Goal: Register for event/course

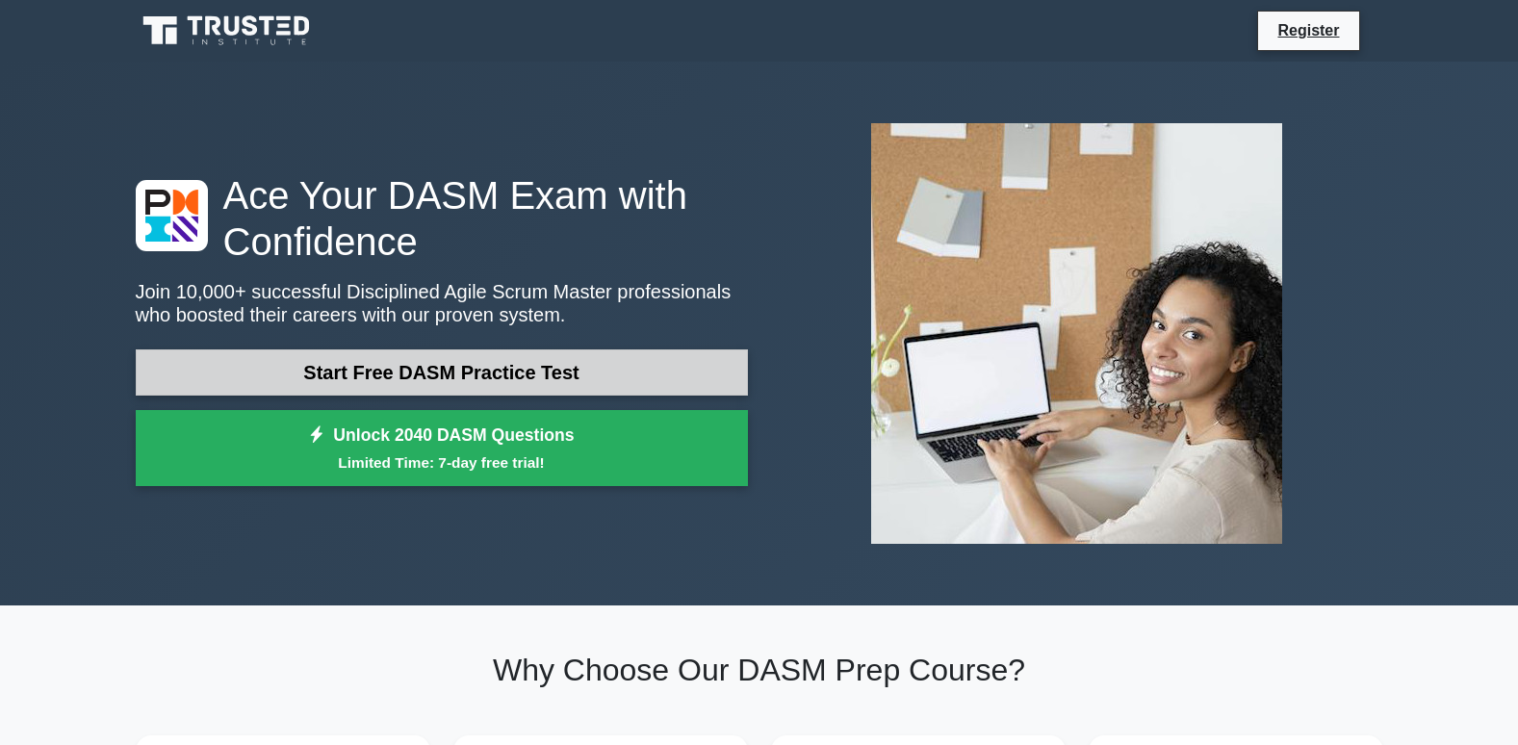
click at [485, 363] on link "Start Free DASM Practice Test" at bounding box center [442, 372] width 612 height 46
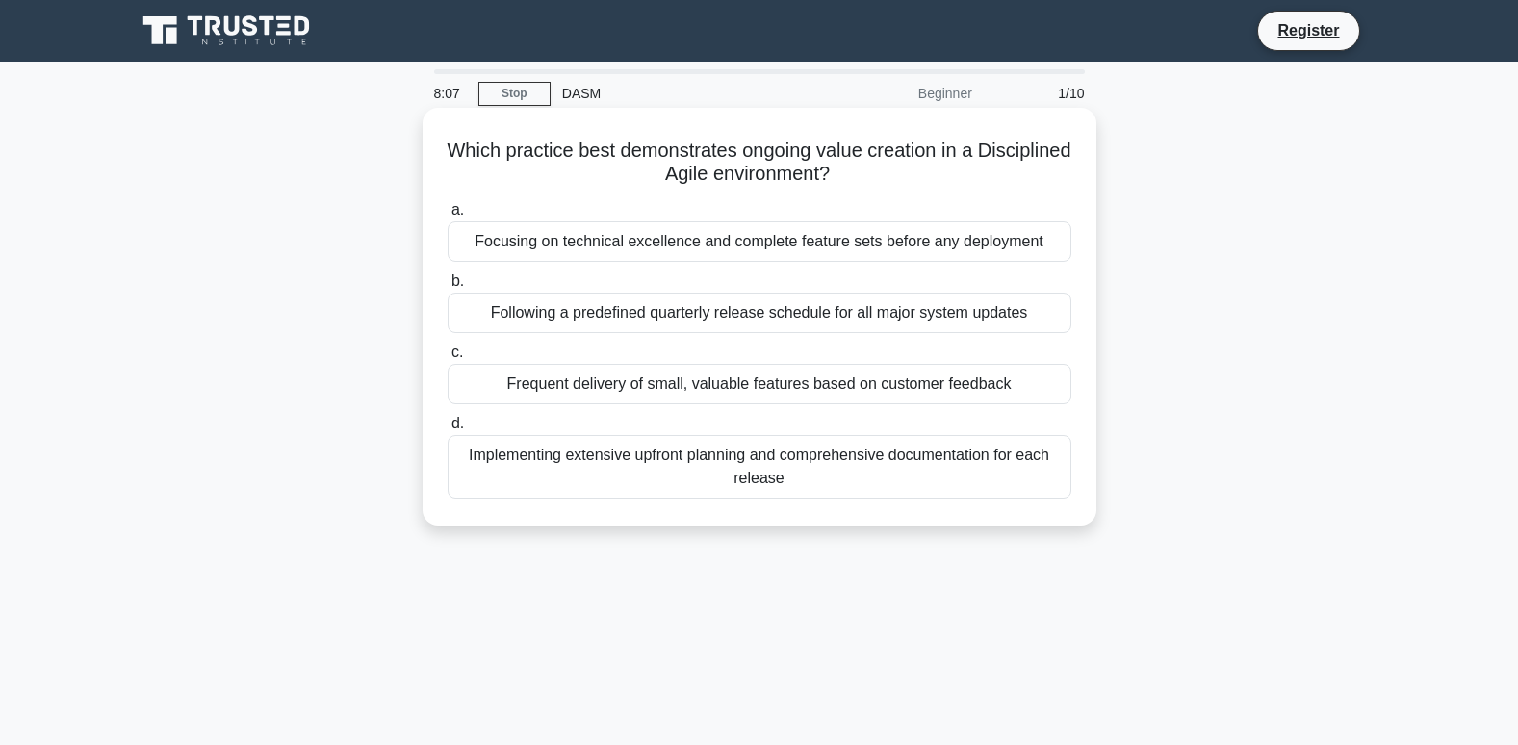
click at [452, 349] on span "c." at bounding box center [458, 352] width 12 height 16
click at [448, 349] on input "c. Frequent delivery of small, valuable features based on customer feedback" at bounding box center [448, 353] width 0 height 13
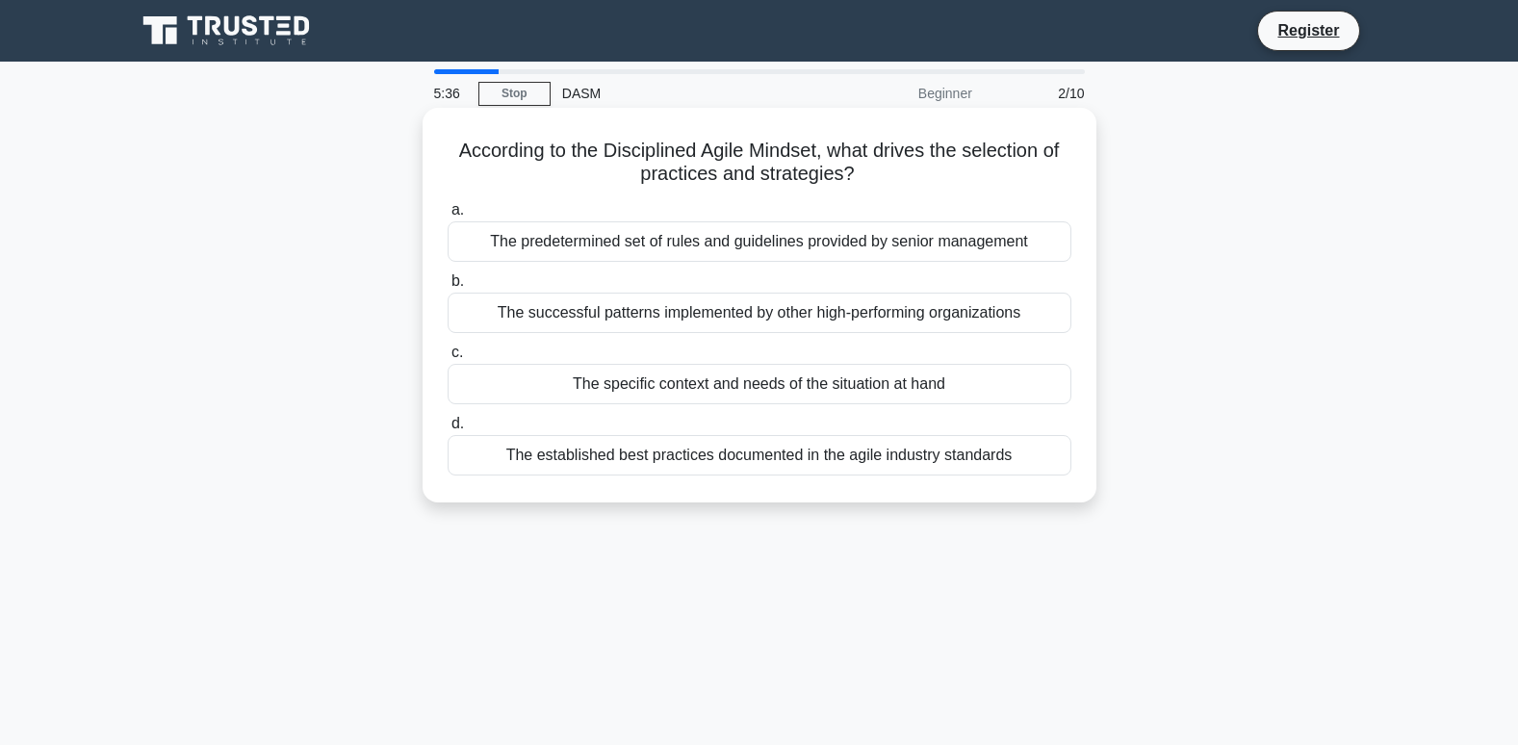
click at [453, 350] on span "c." at bounding box center [458, 352] width 12 height 16
click at [448, 350] on input "c. The specific context and needs of the situation at hand" at bounding box center [448, 353] width 0 height 13
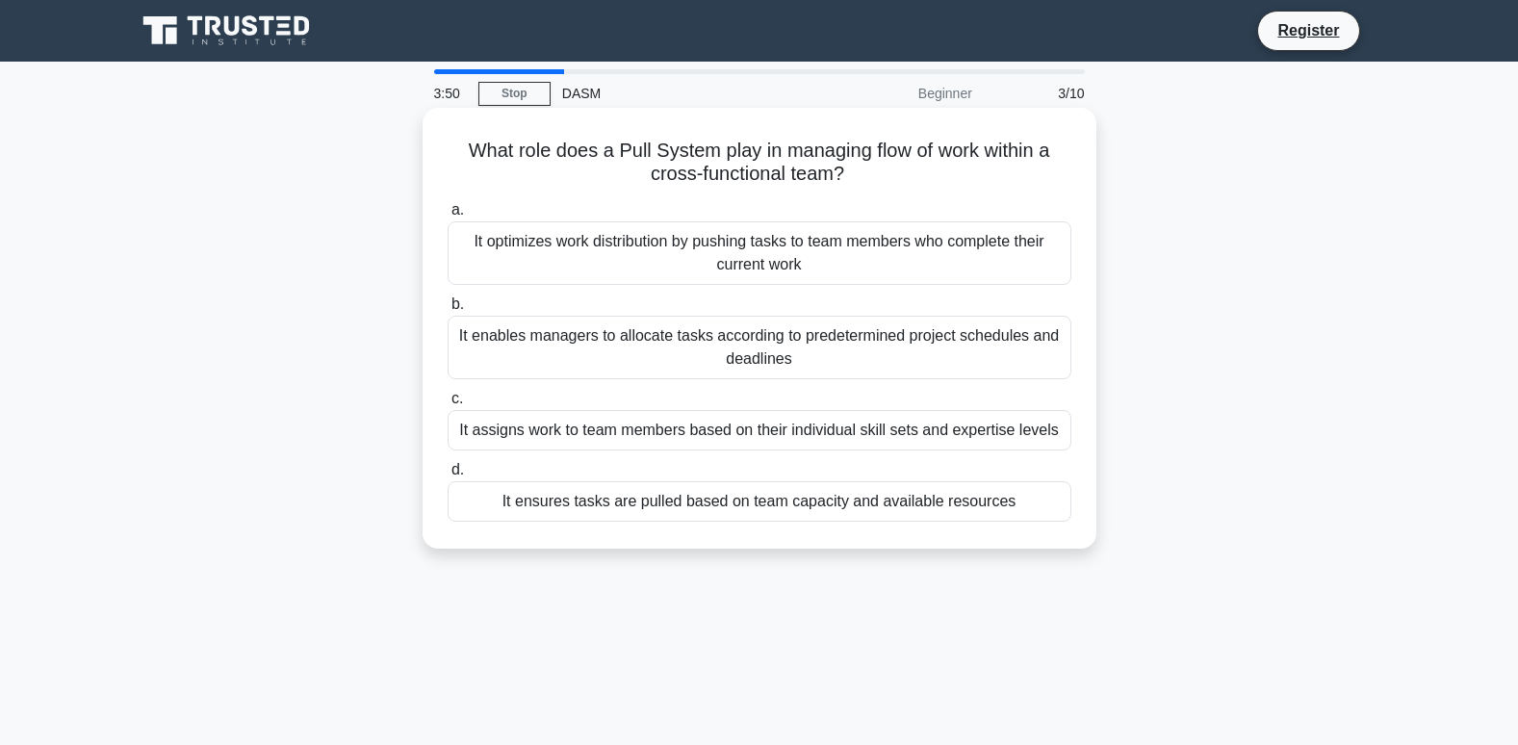
click at [452, 399] on span "c." at bounding box center [458, 398] width 12 height 16
click at [448, 399] on input "c. It assigns work to team members based on their individual skill sets and exp…" at bounding box center [448, 399] width 0 height 13
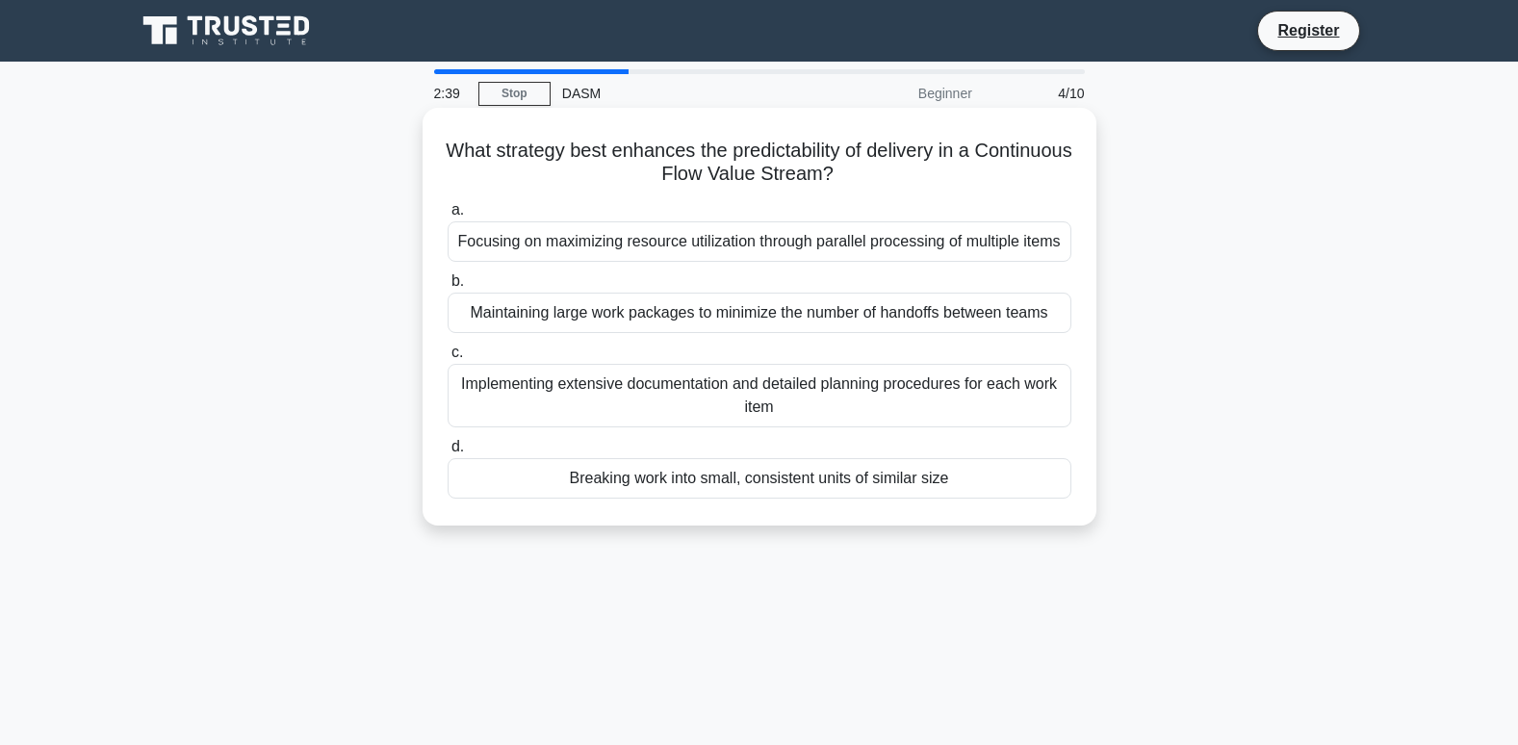
click at [463, 450] on span "d." at bounding box center [458, 446] width 13 height 16
click at [448, 450] on input "d. Breaking work into small, consistent units of similar size" at bounding box center [448, 447] width 0 height 13
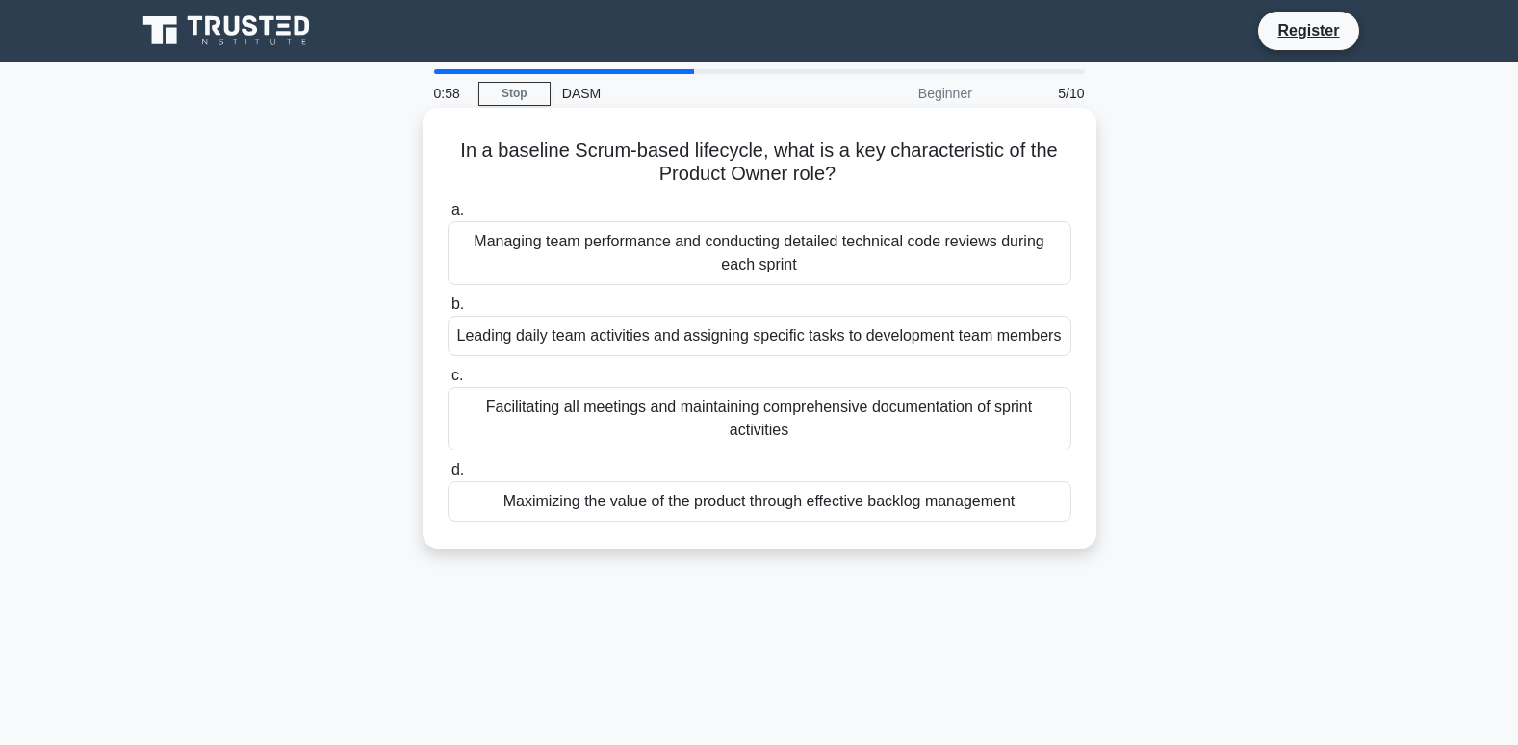
click at [459, 306] on span "b." at bounding box center [458, 304] width 13 height 16
click at [448, 306] on input "b. Leading daily team activities and assigning specific tasks to development te…" at bounding box center [448, 304] width 0 height 13
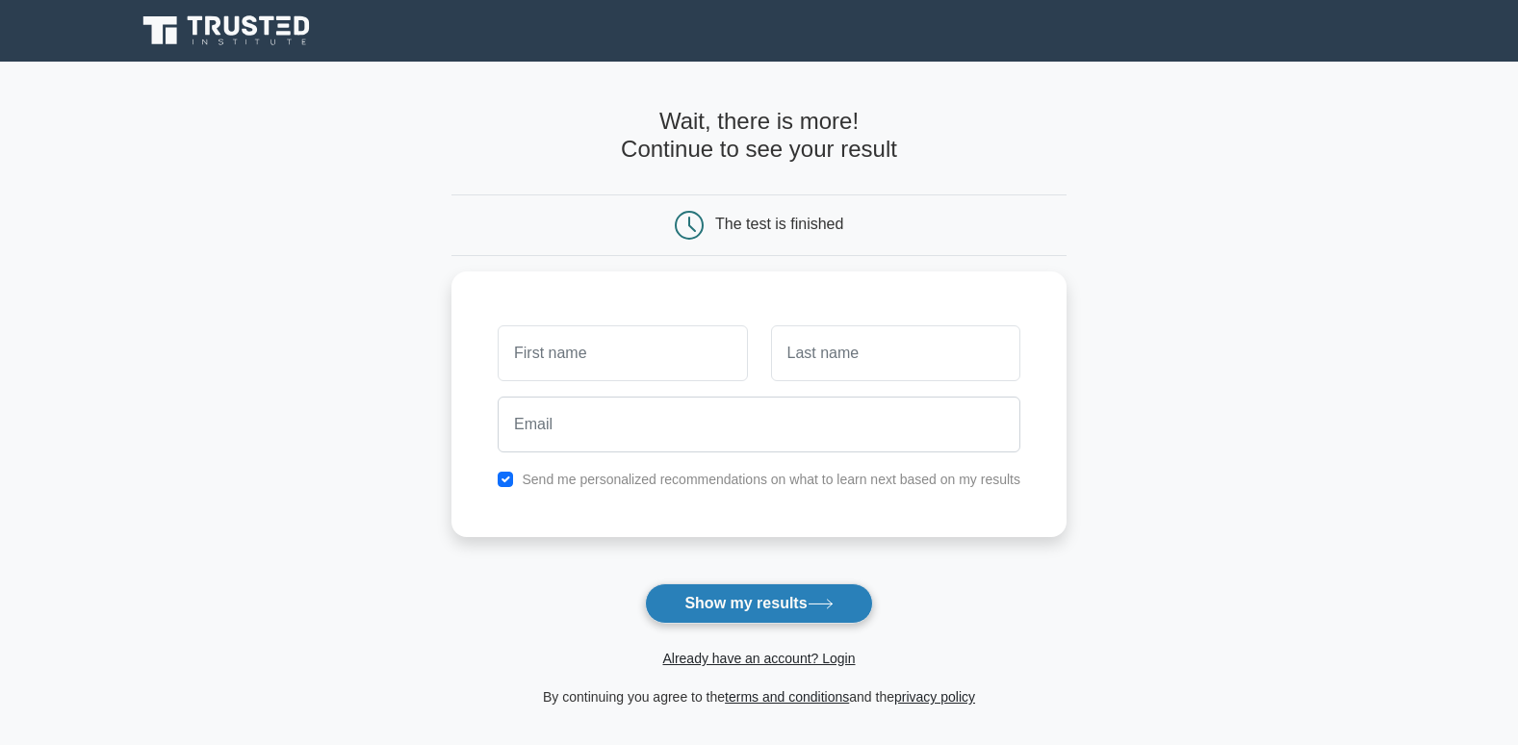
click at [815, 602] on icon at bounding box center [821, 604] width 26 height 11
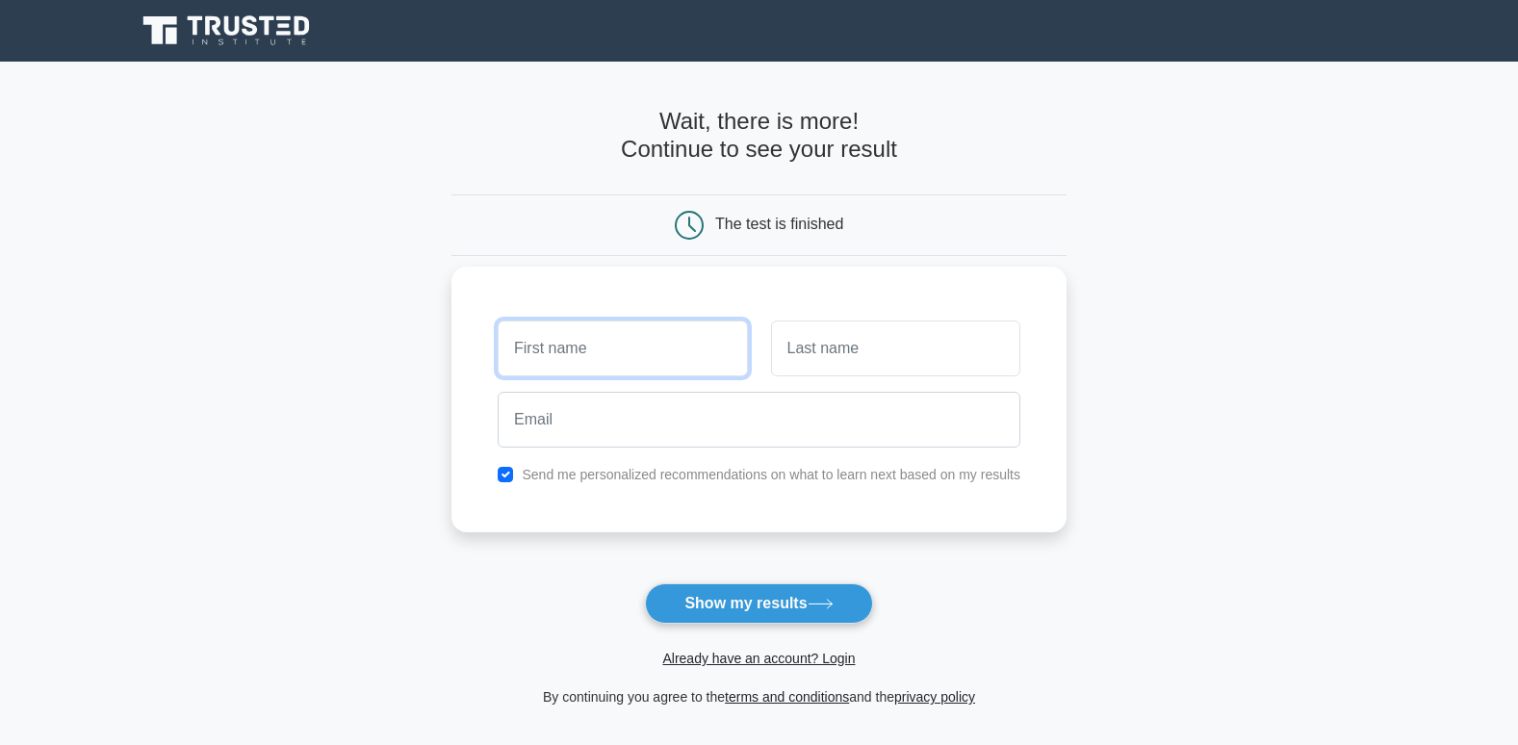
click at [510, 354] on input "text" at bounding box center [622, 349] width 249 height 56
type input "b"
type input "Babirye"
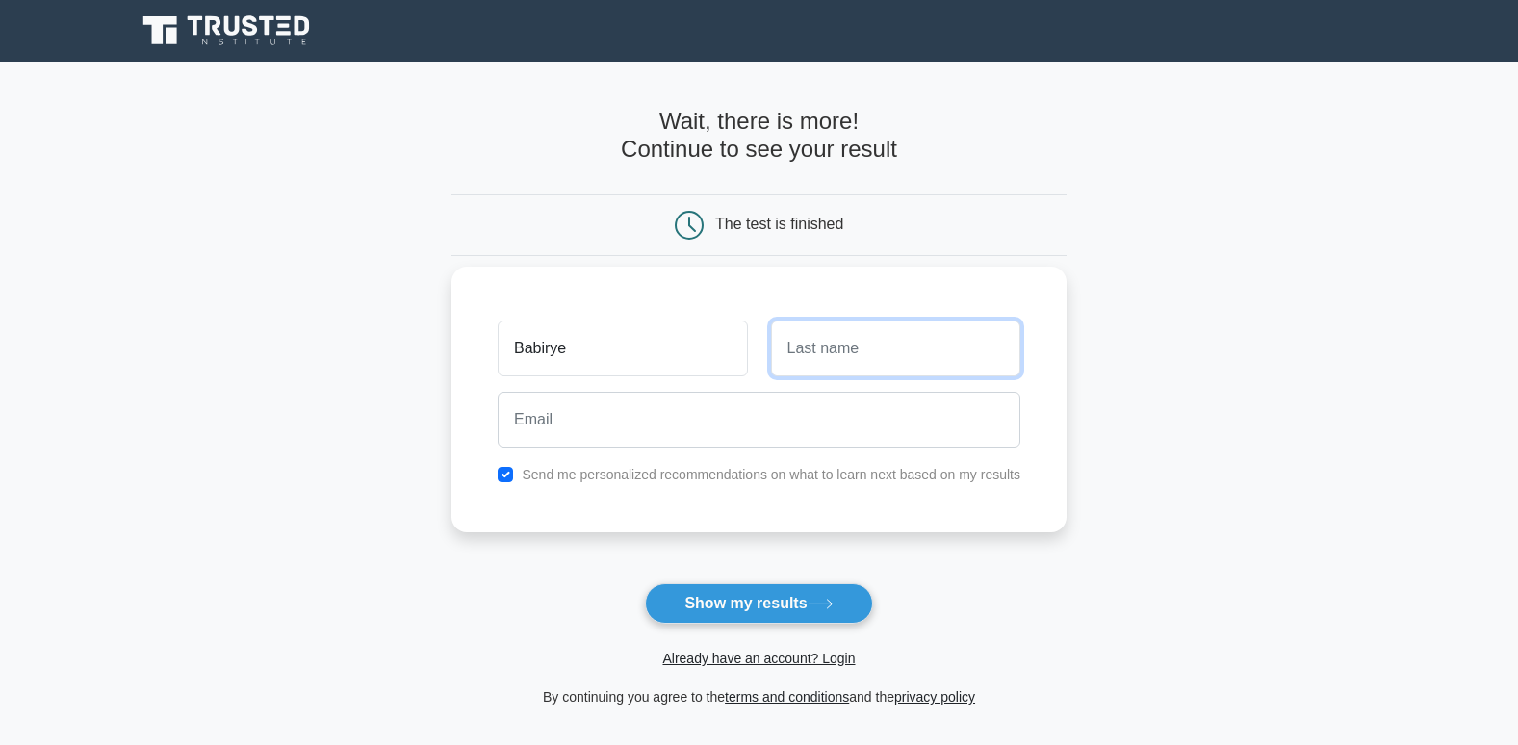
click at [899, 366] on input "text" at bounding box center [895, 349] width 249 height 56
type input "e"
type input "Evelyn Rhoda"
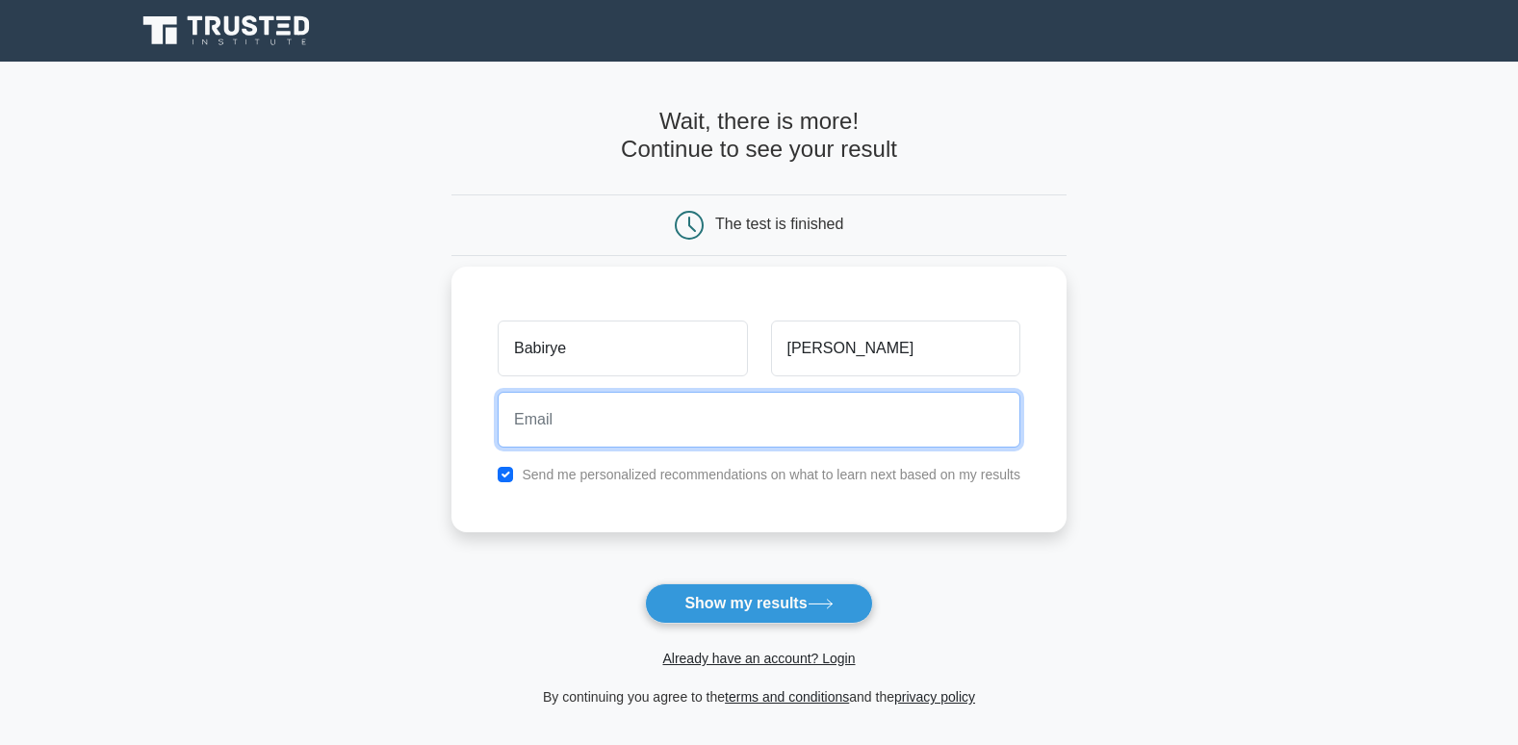
click at [582, 417] on input "email" at bounding box center [759, 420] width 523 height 56
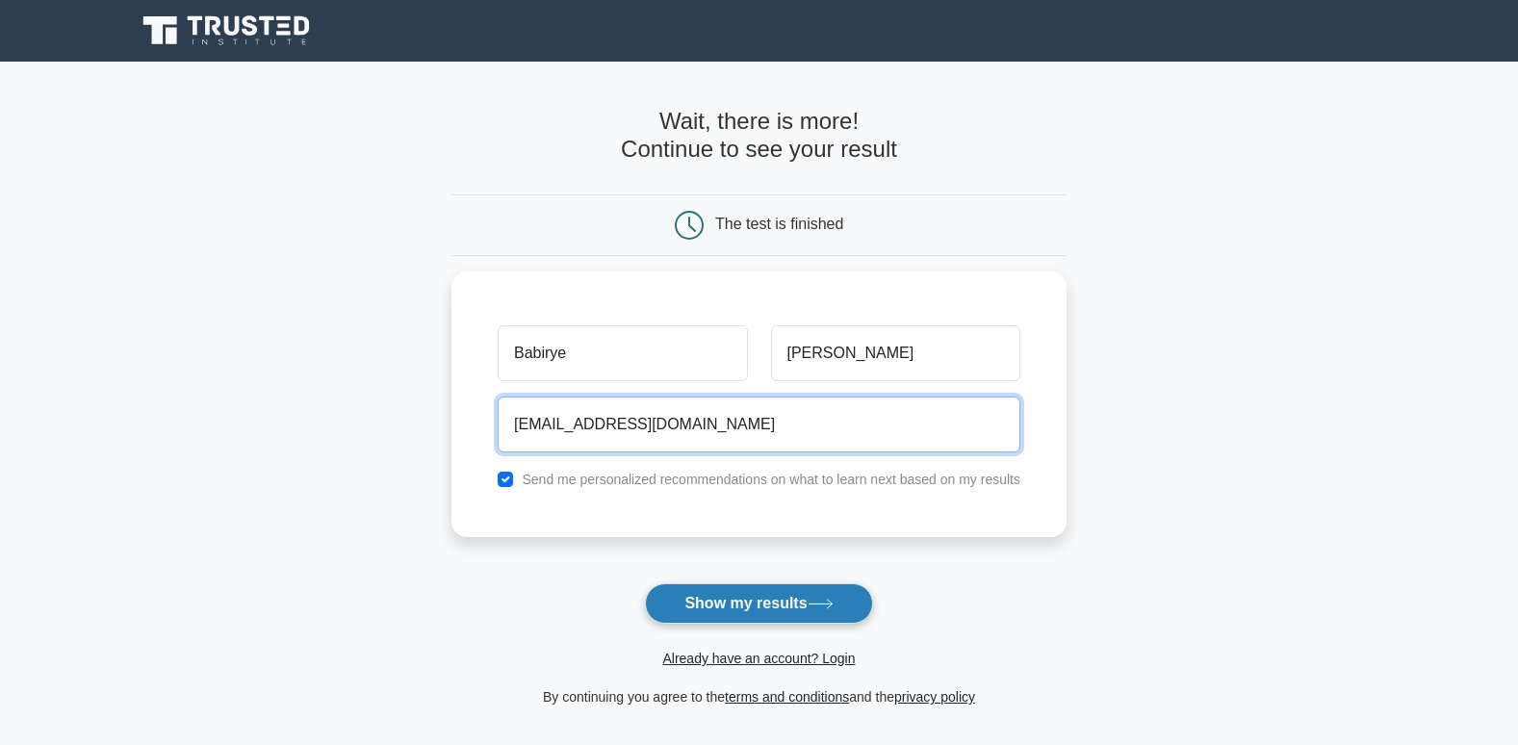
type input "babiryeevelyn39@gmail.com"
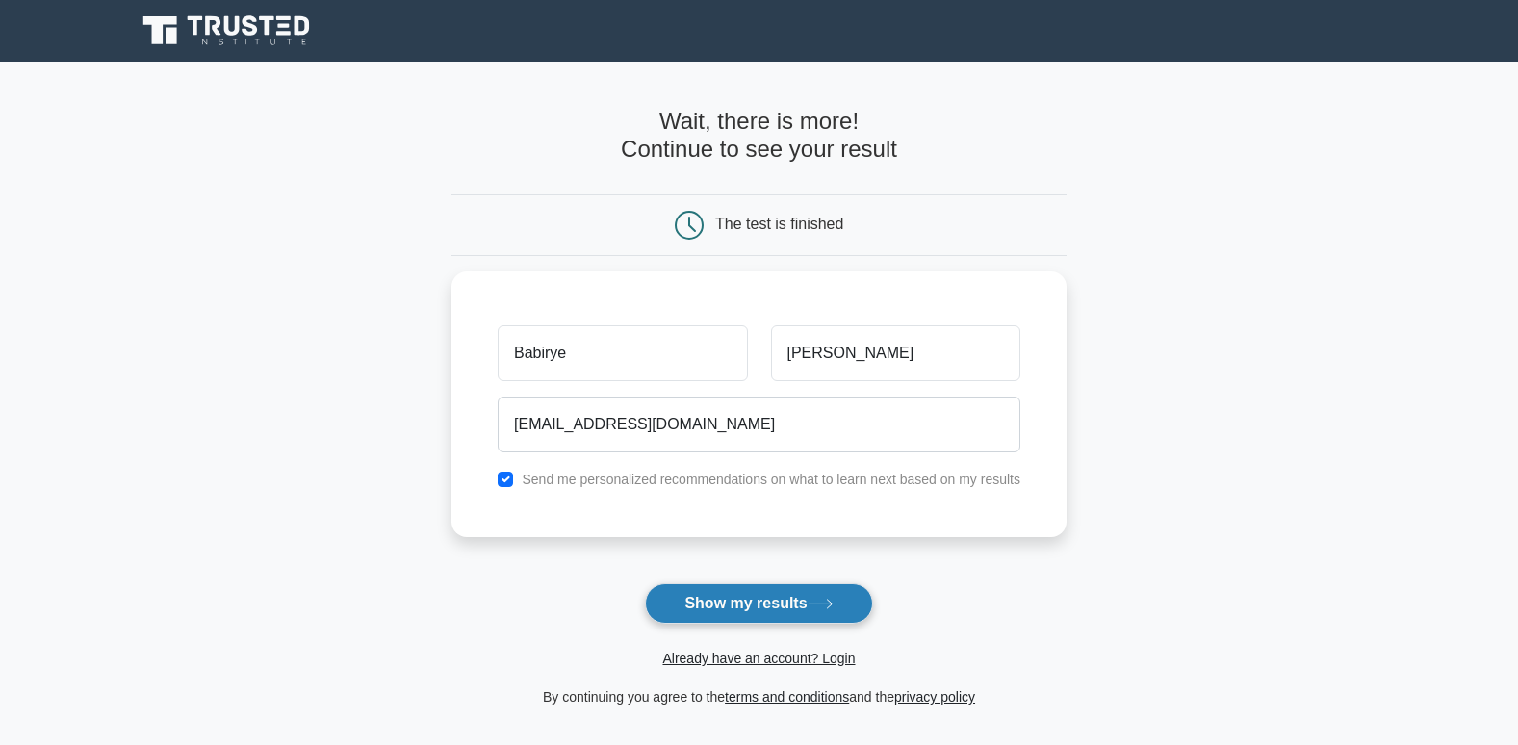
click at [820, 598] on button "Show my results" at bounding box center [758, 603] width 227 height 40
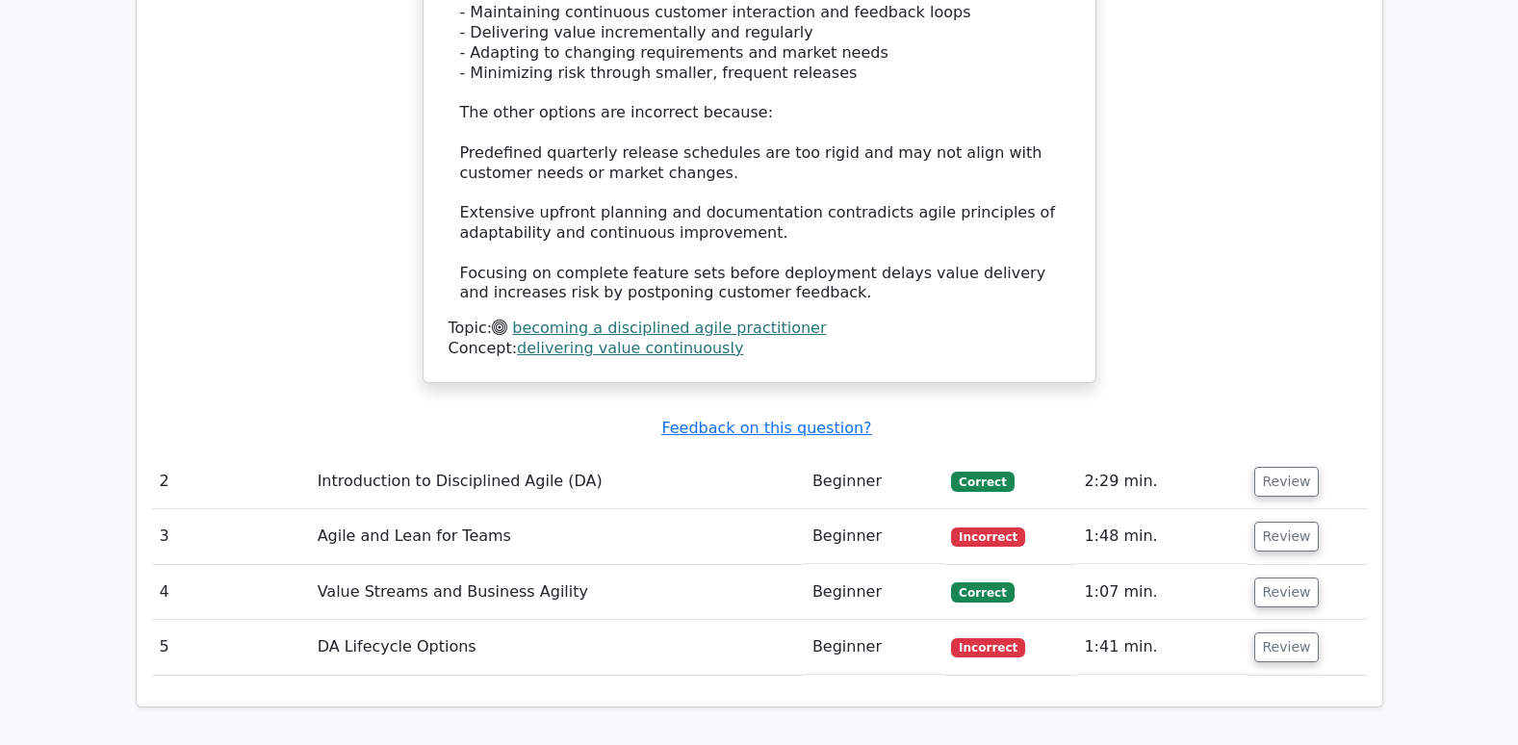
scroll to position [2214, 0]
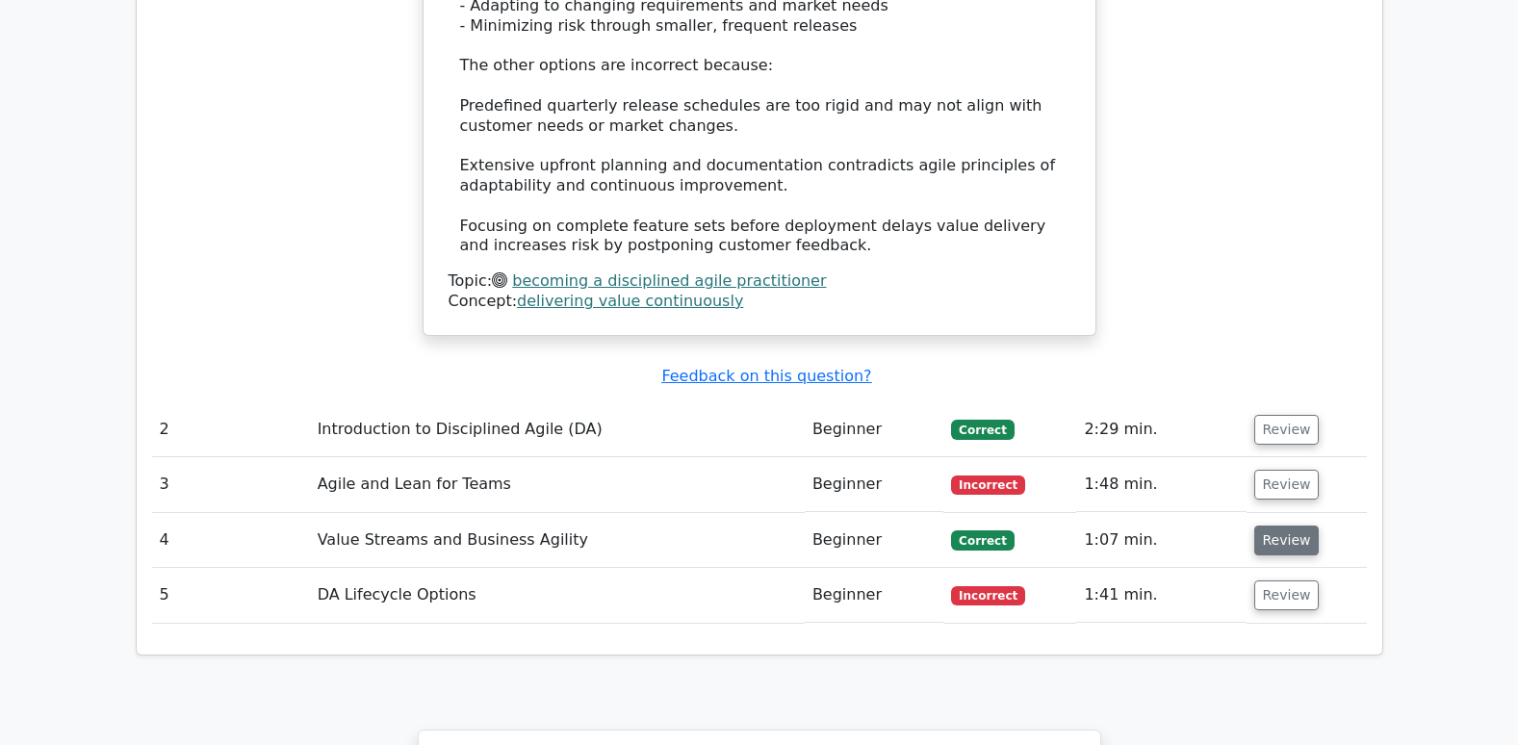
click at [1268, 526] on button "Review" at bounding box center [1286, 541] width 65 height 30
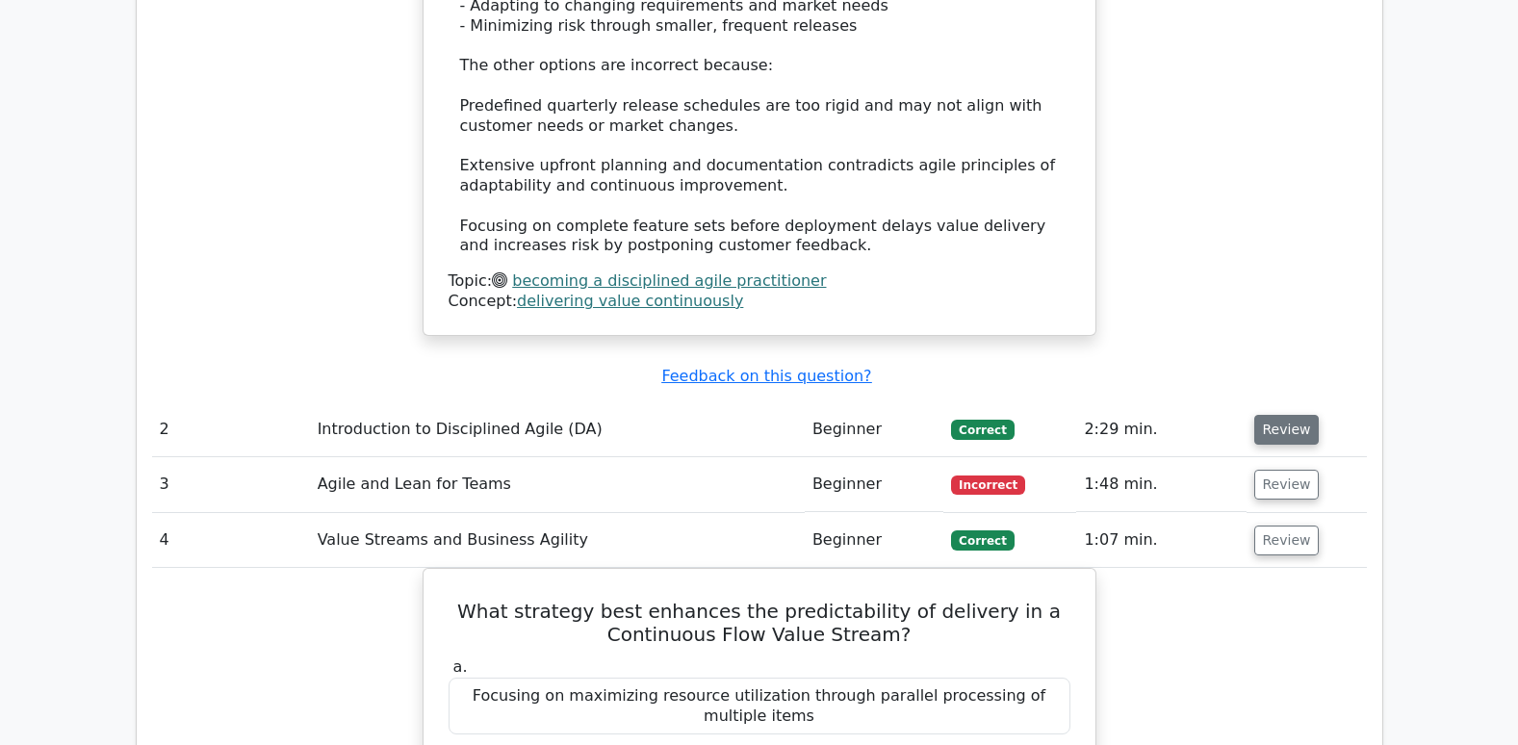
click at [1278, 415] on button "Review" at bounding box center [1286, 430] width 65 height 30
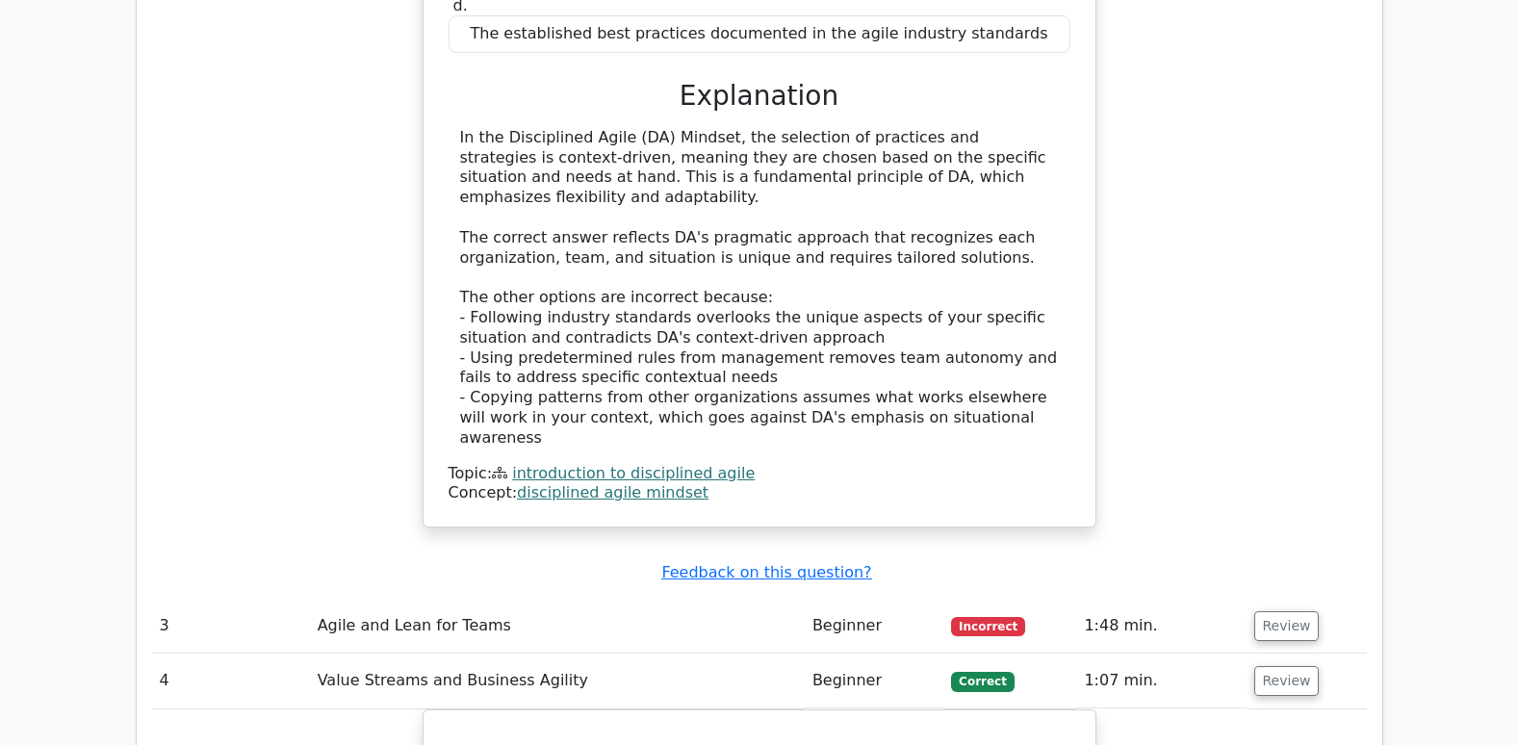
scroll to position [2985, 0]
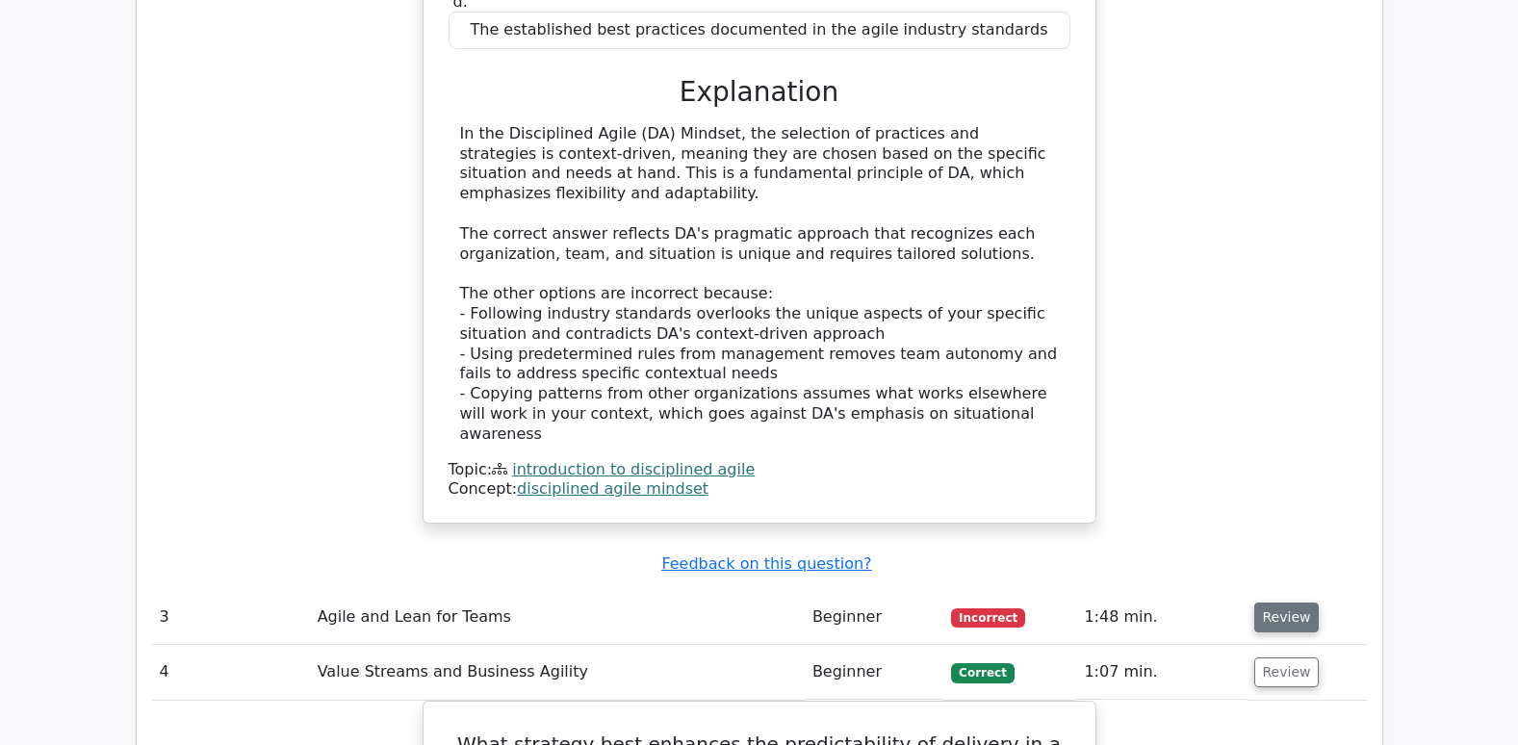
click at [1282, 603] on button "Review" at bounding box center [1286, 618] width 65 height 30
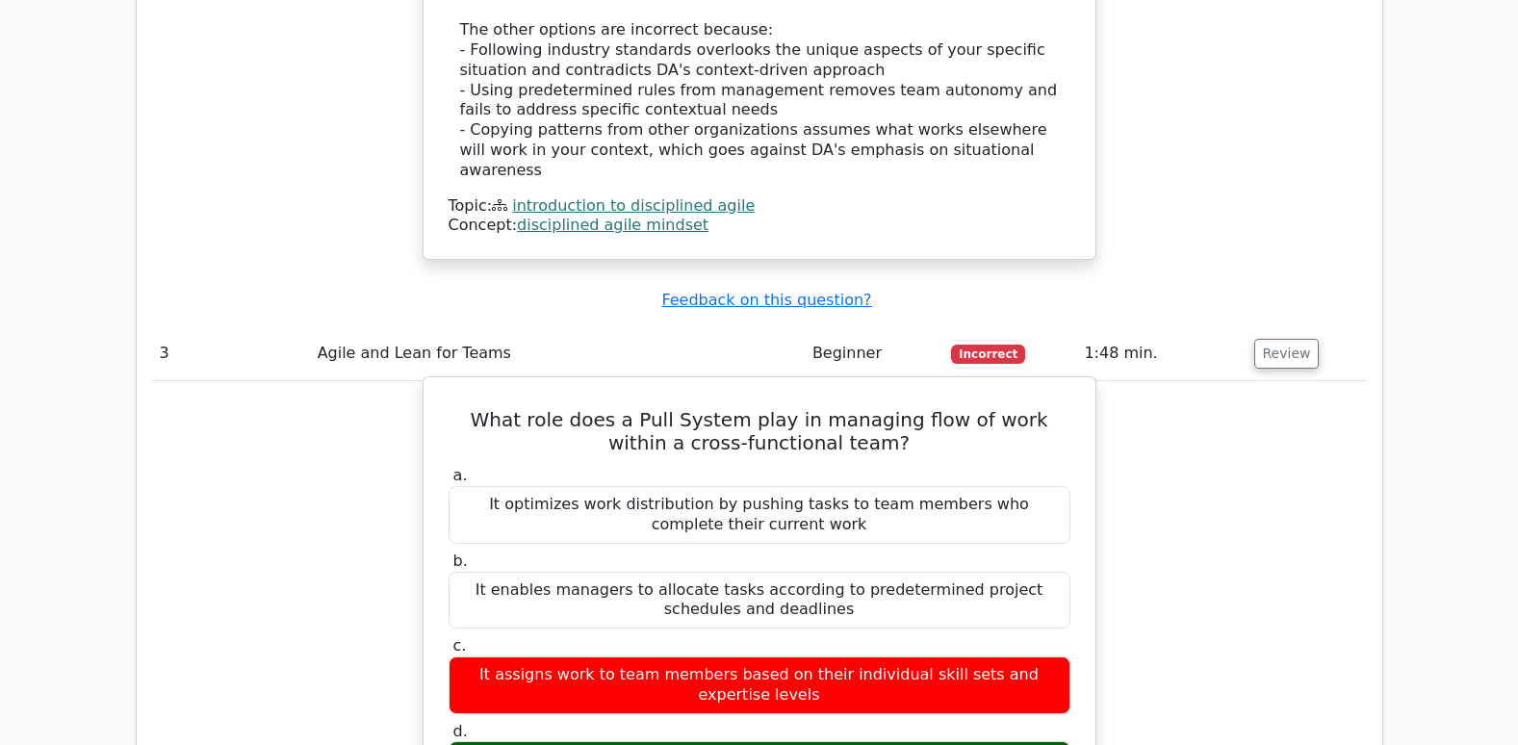
scroll to position [3466, 0]
